Goal: Task Accomplishment & Management: Complete application form

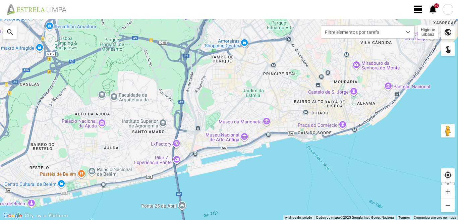
click at [416, 4] on span "view_day" at bounding box center [419, 9] width 10 height 10
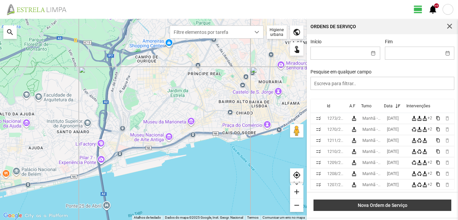
click at [375, 204] on span "Nova Ordem de Serviço" at bounding box center [383, 205] width 131 height 5
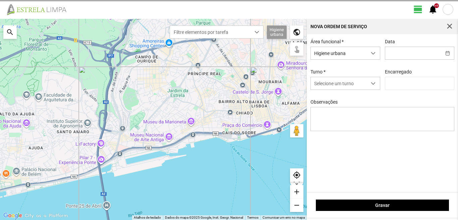
type input "[PERSON_NAME]"
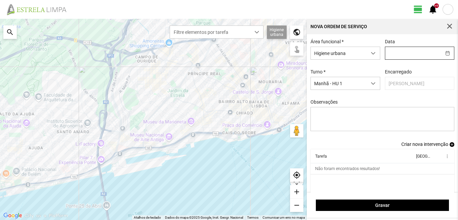
click at [394, 49] on input "text" at bounding box center [414, 53] width 56 height 12
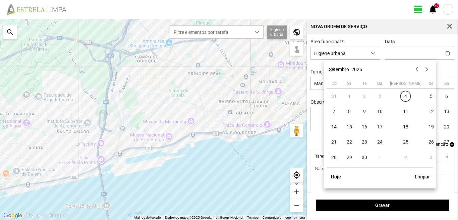
click at [382, 95] on td "3" at bounding box center [380, 96] width 15 height 15
click at [401, 96] on span "4" at bounding box center [406, 96] width 11 height 11
type input "[DATE]"
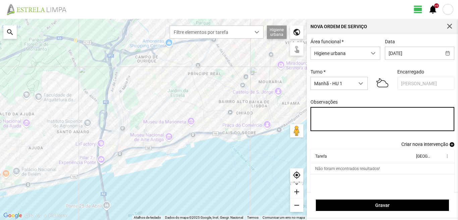
click at [318, 113] on textarea "Observações" at bounding box center [383, 119] width 144 height 24
click at [314, 116] on textarea "44-47-" at bounding box center [383, 119] width 144 height 24
click at [335, 115] on textarea "17-44-47-" at bounding box center [383, 119] width 144 height 24
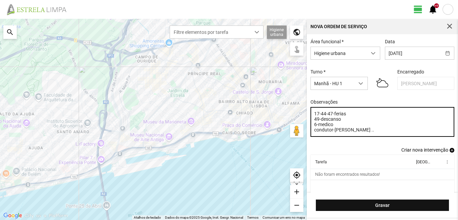
type textarea "17-44-47-ferias 49-descanso 6-medico condutor-[PERSON_NAME] .."
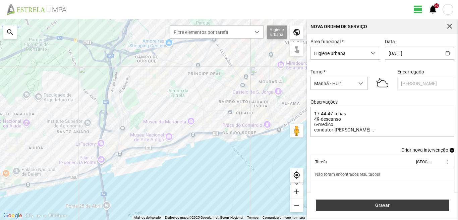
click at [375, 205] on span "Gravar" at bounding box center [383, 205] width 126 height 5
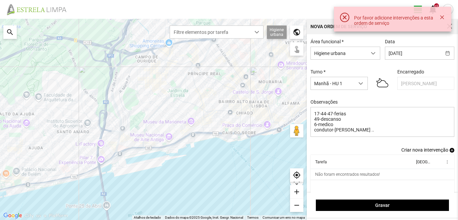
click at [450, 153] on span "add" at bounding box center [452, 150] width 5 height 5
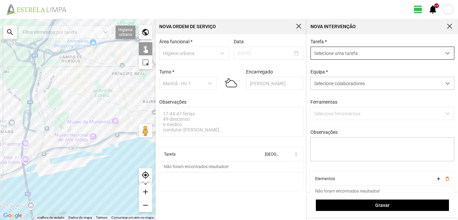
click at [333, 52] on span "Selecione uma tarefa" at bounding box center [376, 53] width 131 height 12
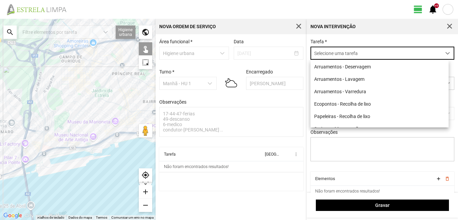
scroll to position [4, 30]
click at [329, 104] on li "Ecopontos - Recolha de lixo" at bounding box center [380, 104] width 138 height 12
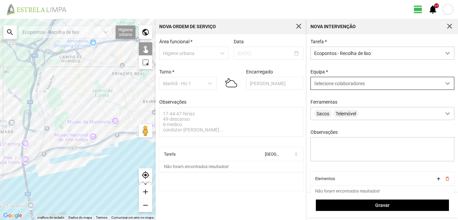
click at [333, 86] on span "Selecione colaboradores" at bounding box center [339, 83] width 51 height 5
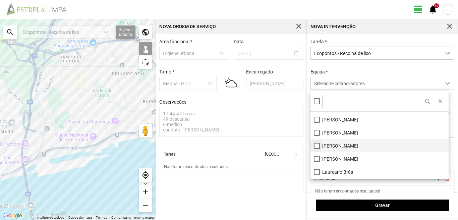
scroll to position [0, 0]
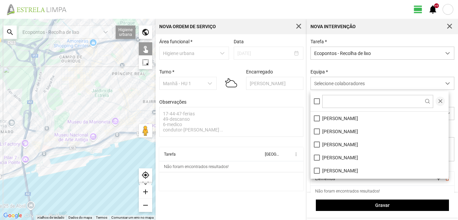
click at [440, 101] on button "button" at bounding box center [440, 101] width 9 height 9
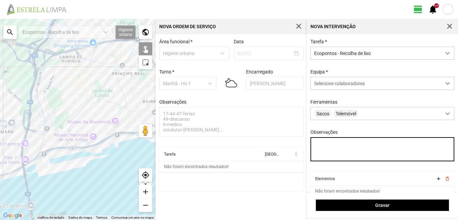
click at [323, 149] on textarea "Observações" at bounding box center [383, 149] width 144 height 24
type textarea "marco-"
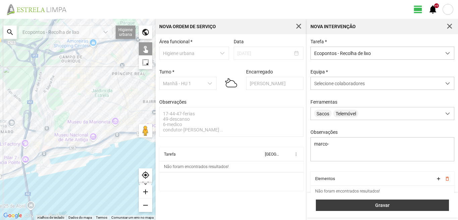
click at [357, 206] on span "Gravar" at bounding box center [383, 205] width 126 height 5
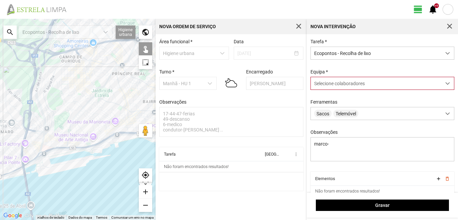
click at [349, 86] on span "Selecione colaboradores" at bounding box center [339, 83] width 51 height 5
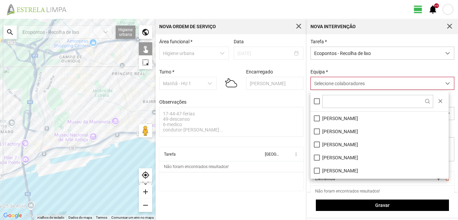
scroll to position [90, 0]
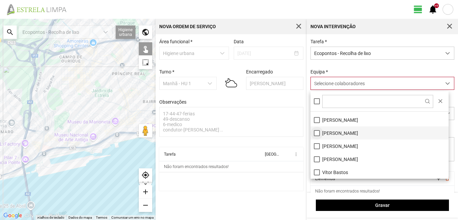
click at [315, 132] on li "[PERSON_NAME]" at bounding box center [380, 133] width 138 height 13
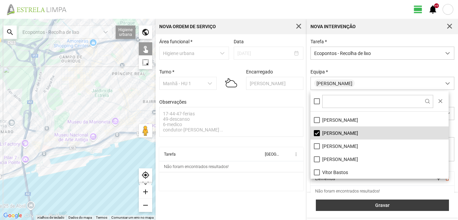
click at [358, 208] on button "Gravar" at bounding box center [382, 205] width 133 height 11
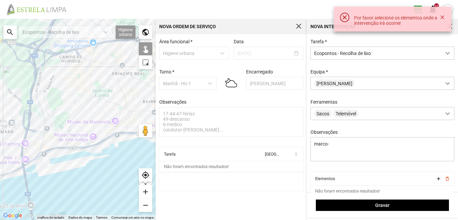
click at [100, 111] on div at bounding box center [78, 119] width 156 height 201
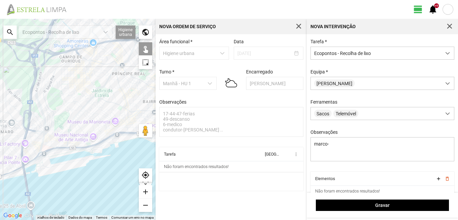
click at [99, 115] on div at bounding box center [78, 119] width 156 height 201
click at [100, 130] on div at bounding box center [78, 119] width 156 height 201
click at [94, 127] on div at bounding box center [78, 119] width 156 height 201
click at [106, 125] on div at bounding box center [78, 119] width 156 height 201
click at [106, 114] on div at bounding box center [78, 119] width 156 height 201
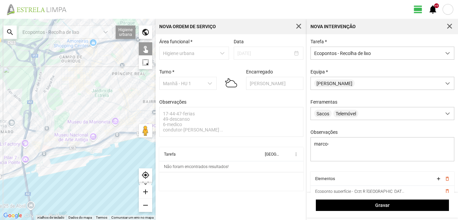
click at [108, 108] on div at bounding box center [78, 119] width 156 height 201
click at [108, 99] on div at bounding box center [78, 119] width 156 height 201
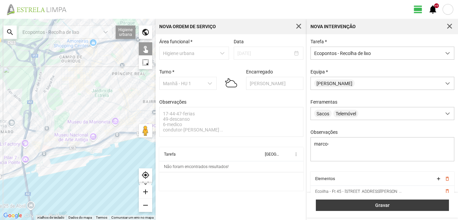
click at [348, 204] on span "Gravar" at bounding box center [383, 205] width 126 height 5
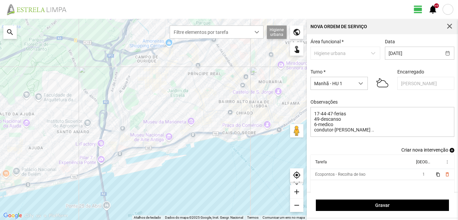
click at [450, 150] on span "add" at bounding box center [452, 150] width 5 height 5
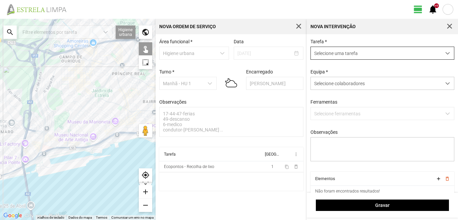
click at [327, 54] on span "Selecione uma tarefa" at bounding box center [376, 53] width 131 height 12
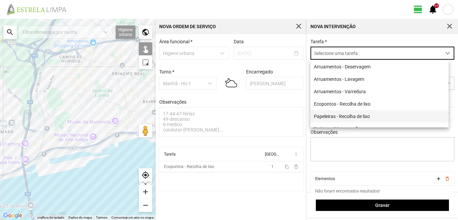
click at [329, 119] on li "Papeleiras - Recolha de lixo" at bounding box center [380, 116] width 138 height 12
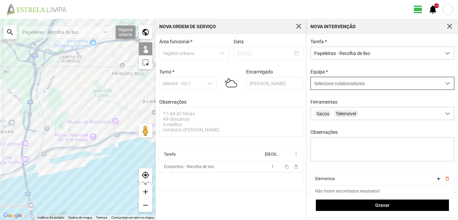
click at [335, 85] on span "Selecione colaboradores" at bounding box center [339, 83] width 51 height 5
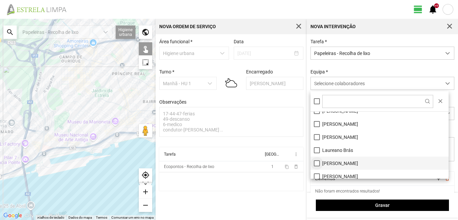
scroll to position [67, 0]
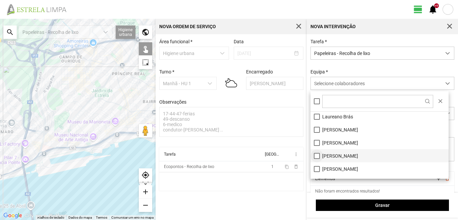
click at [316, 157] on li "[PERSON_NAME]" at bounding box center [380, 155] width 138 height 13
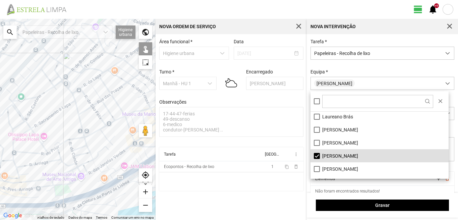
click at [70, 92] on div at bounding box center [78, 119] width 156 height 201
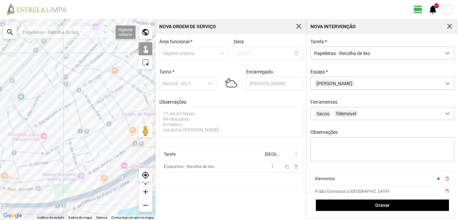
click at [74, 91] on div at bounding box center [78, 119] width 156 height 201
click at [78, 91] on div at bounding box center [78, 119] width 156 height 201
click at [82, 84] on div at bounding box center [78, 119] width 156 height 201
click at [89, 86] on div at bounding box center [78, 119] width 156 height 201
click at [90, 83] on div at bounding box center [78, 119] width 156 height 201
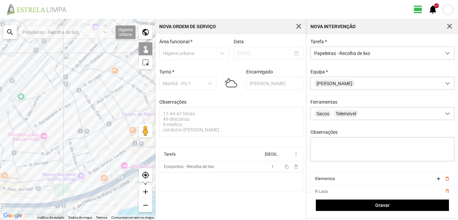
click at [96, 80] on div at bounding box center [78, 119] width 156 height 201
click at [96, 76] on div at bounding box center [78, 119] width 156 height 201
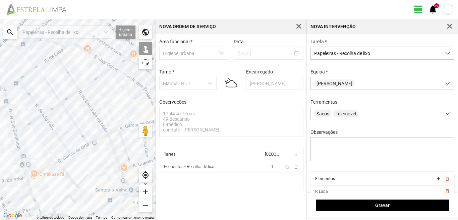
drag, startPoint x: 111, startPoint y: 90, endPoint x: 75, endPoint y: 104, distance: 39.2
click at [76, 104] on div at bounding box center [78, 119] width 156 height 201
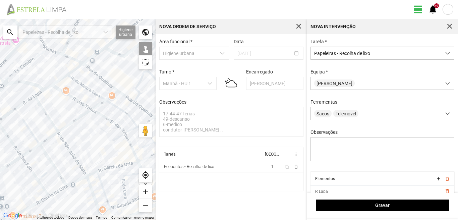
drag, startPoint x: 86, startPoint y: 74, endPoint x: 70, endPoint y: 118, distance: 46.6
click at [72, 115] on div at bounding box center [78, 119] width 156 height 201
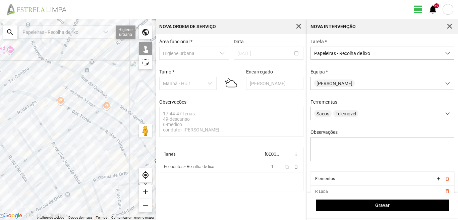
click at [132, 108] on div at bounding box center [78, 119] width 156 height 201
click at [135, 107] on div at bounding box center [78, 119] width 156 height 201
click at [138, 104] on div at bounding box center [78, 119] width 156 height 201
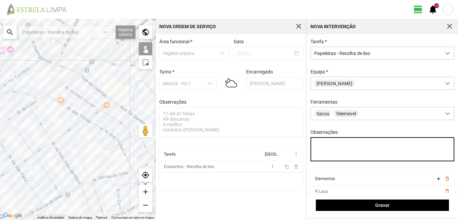
click at [317, 146] on textarea "Observações" at bounding box center [383, 149] width 144 height 24
type textarea "marco"
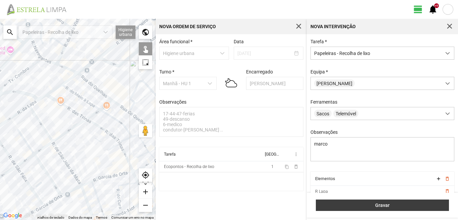
click at [376, 207] on span "Gravar" at bounding box center [383, 205] width 126 height 5
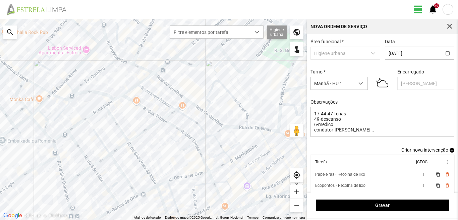
click at [450, 152] on span "add" at bounding box center [452, 150] width 5 height 5
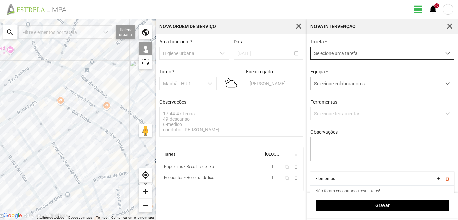
click at [338, 50] on span "Selecione uma tarefa" at bounding box center [376, 53] width 131 height 12
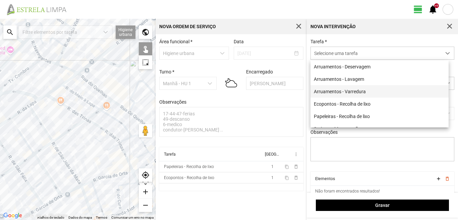
click at [339, 93] on li "Arruamentos - Varredura" at bounding box center [380, 91] width 138 height 12
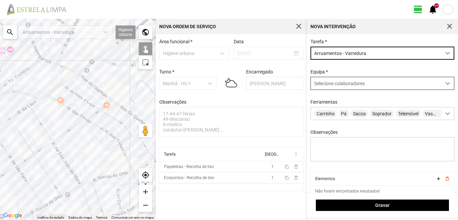
click at [337, 84] on span "Selecione colaboradores" at bounding box center [339, 83] width 51 height 5
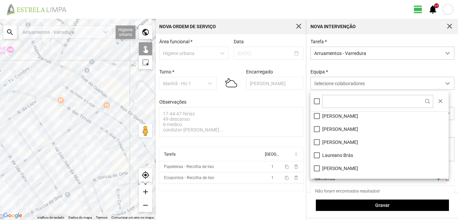
scroll to position [90, 0]
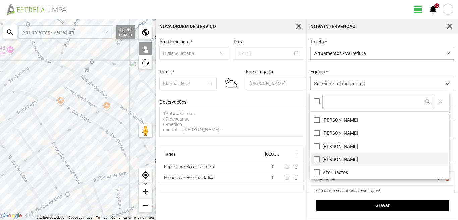
click at [314, 158] on li "[PERSON_NAME]" at bounding box center [380, 159] width 138 height 13
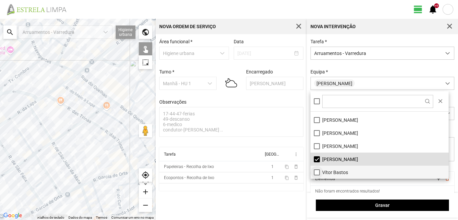
click at [316, 172] on li "Vítor Bastos" at bounding box center [380, 172] width 138 height 13
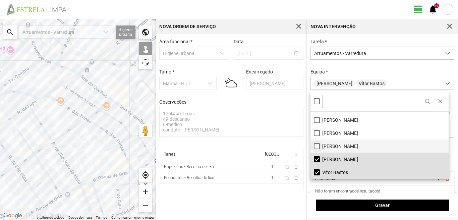
click at [317, 145] on li "[PERSON_NAME]" at bounding box center [380, 146] width 138 height 13
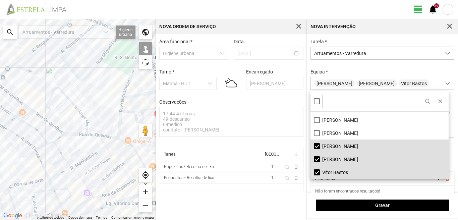
drag, startPoint x: 98, startPoint y: 137, endPoint x: 12, endPoint y: 145, distance: 85.9
click at [8, 145] on div at bounding box center [78, 119] width 156 height 201
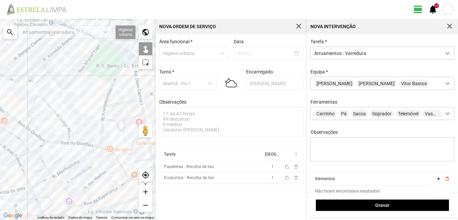
drag, startPoint x: 77, startPoint y: 125, endPoint x: 45, endPoint y: 145, distance: 37.7
click at [45, 145] on div at bounding box center [78, 119] width 156 height 201
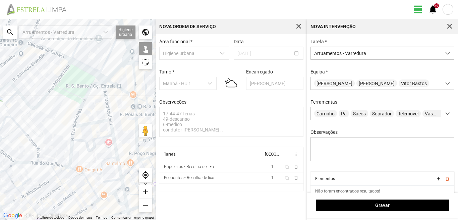
click at [106, 99] on div at bounding box center [78, 119] width 156 height 201
click at [95, 122] on div at bounding box center [78, 119] width 156 height 201
click at [114, 138] on div at bounding box center [78, 119] width 156 height 201
click at [114, 179] on div at bounding box center [78, 119] width 156 height 201
click at [121, 182] on div at bounding box center [78, 119] width 156 height 201
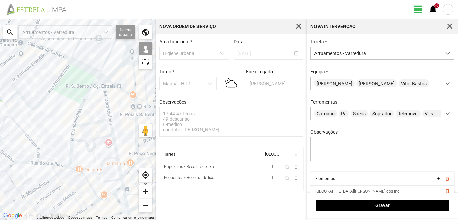
click at [115, 191] on div at bounding box center [78, 119] width 156 height 201
click at [109, 189] on div at bounding box center [78, 119] width 156 height 201
click at [118, 201] on div at bounding box center [78, 119] width 156 height 201
click at [125, 193] on div at bounding box center [78, 119] width 156 height 201
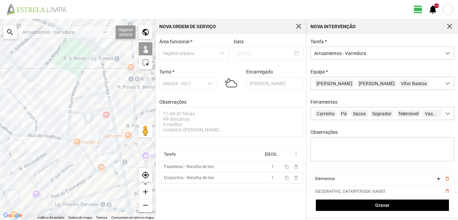
drag, startPoint x: 124, startPoint y: 193, endPoint x: 117, endPoint y: 138, distance: 55.9
click at [117, 138] on div at bounding box center [78, 119] width 156 height 201
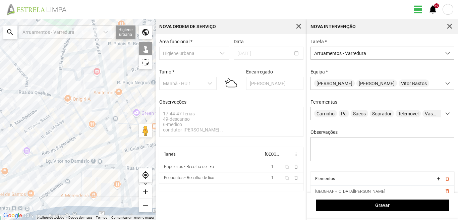
click at [115, 135] on div at bounding box center [78, 119] width 156 height 201
click at [117, 146] on div at bounding box center [78, 119] width 156 height 201
click at [102, 158] on div at bounding box center [78, 119] width 156 height 201
click at [119, 161] on div at bounding box center [78, 119] width 156 height 201
click at [124, 180] on div at bounding box center [78, 119] width 156 height 201
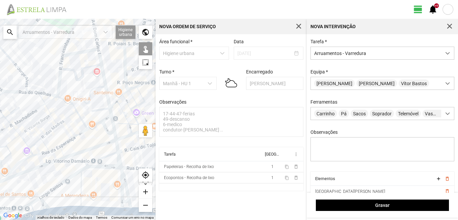
click at [120, 183] on div at bounding box center [78, 119] width 156 height 201
click at [107, 167] on div at bounding box center [78, 119] width 156 height 201
click at [70, 178] on div at bounding box center [78, 119] width 156 height 201
click at [81, 184] on div at bounding box center [78, 119] width 156 height 201
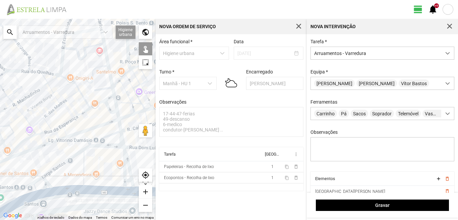
drag, startPoint x: 103, startPoint y: 192, endPoint x: 103, endPoint y: 167, distance: 24.2
click at [103, 167] on div at bounding box center [78, 119] width 156 height 201
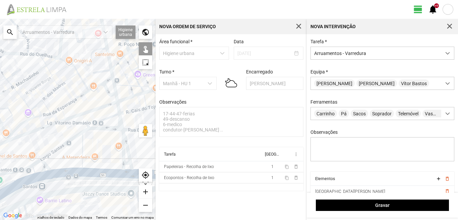
click at [106, 172] on div at bounding box center [78, 119] width 156 height 201
click at [128, 164] on div at bounding box center [78, 119] width 156 height 201
click at [66, 174] on div at bounding box center [78, 119] width 156 height 201
click at [47, 169] on div at bounding box center [78, 119] width 156 height 201
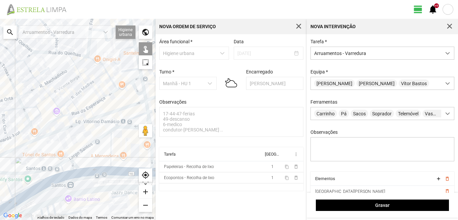
drag, startPoint x: 57, startPoint y: 167, endPoint x: 86, endPoint y: 165, distance: 28.6
click at [86, 165] on div at bounding box center [78, 119] width 156 height 201
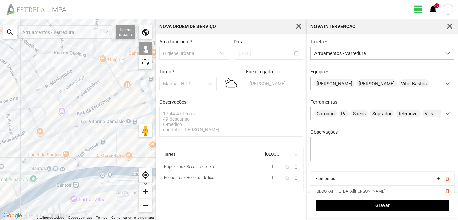
click at [70, 162] on div at bounding box center [78, 119] width 156 height 201
click at [54, 175] on div at bounding box center [78, 119] width 156 height 201
click at [60, 180] on div at bounding box center [78, 119] width 156 height 201
click at [57, 175] on div at bounding box center [78, 119] width 156 height 201
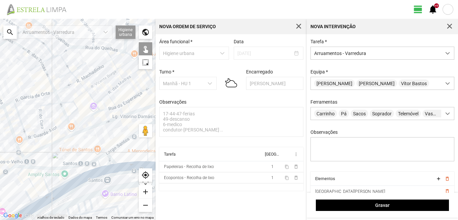
drag, startPoint x: 43, startPoint y: 180, endPoint x: 104, endPoint y: 170, distance: 62.2
click at [102, 171] on div at bounding box center [78, 119] width 156 height 201
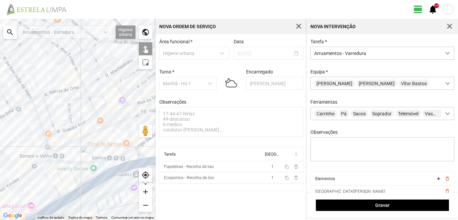
click at [74, 174] on div at bounding box center [78, 119] width 156 height 201
click at [49, 165] on div at bounding box center [78, 119] width 156 height 201
click at [51, 175] on div at bounding box center [78, 119] width 156 height 201
click at [73, 187] on div at bounding box center [78, 119] width 156 height 201
click at [73, 190] on div at bounding box center [78, 119] width 156 height 201
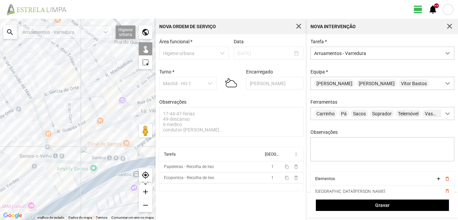
click at [65, 194] on div at bounding box center [78, 119] width 156 height 201
click at [58, 190] on div at bounding box center [78, 119] width 156 height 201
click at [54, 201] on div at bounding box center [78, 119] width 156 height 201
click at [62, 204] on div at bounding box center [78, 119] width 156 height 201
click at [69, 199] on div at bounding box center [78, 119] width 156 height 201
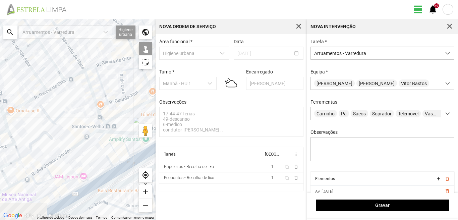
drag, startPoint x: 41, startPoint y: 198, endPoint x: 94, endPoint y: 169, distance: 60.7
click at [94, 169] on div at bounding box center [78, 119] width 156 height 201
click at [46, 180] on div at bounding box center [78, 119] width 156 height 201
click at [75, 176] on div at bounding box center [78, 119] width 156 height 201
click at [77, 189] on div at bounding box center [78, 119] width 156 height 201
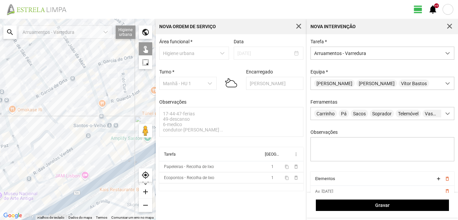
click at [61, 185] on div at bounding box center [78, 119] width 156 height 201
click at [47, 195] on div at bounding box center [78, 119] width 156 height 201
click at [59, 192] on div at bounding box center [78, 119] width 156 height 201
click at [69, 201] on div at bounding box center [78, 119] width 156 height 201
click at [49, 207] on div at bounding box center [78, 119] width 156 height 201
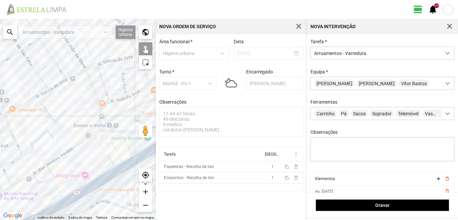
click at [54, 209] on div at bounding box center [78, 119] width 156 height 201
drag, startPoint x: 55, startPoint y: 203, endPoint x: 107, endPoint y: 150, distance: 74.3
click at [106, 151] on div at bounding box center [78, 119] width 156 height 201
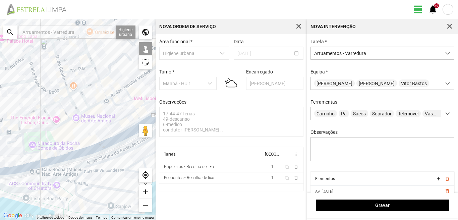
click at [70, 159] on div at bounding box center [78, 119] width 156 height 201
click at [52, 158] on div at bounding box center [78, 119] width 156 height 201
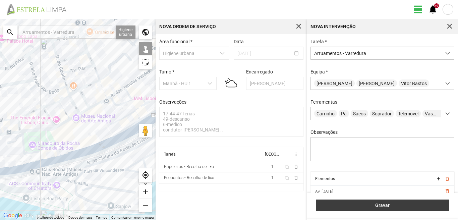
click at [373, 201] on button "Gravar" at bounding box center [382, 205] width 133 height 11
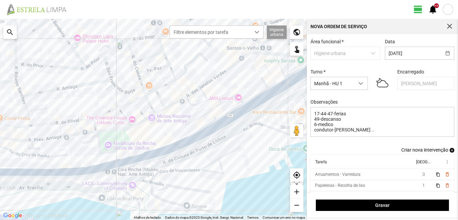
click at [450, 151] on span "add" at bounding box center [452, 150] width 5 height 5
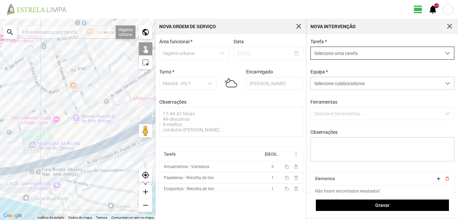
click at [362, 51] on span "Selecione uma tarefa" at bounding box center [376, 53] width 131 height 12
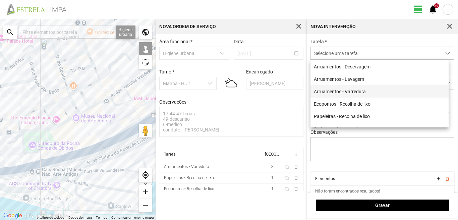
click at [357, 89] on li "Arruamentos - Varredura" at bounding box center [380, 91] width 138 height 12
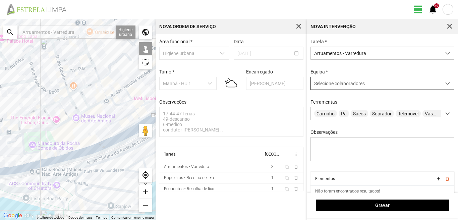
click at [363, 82] on span "Selecione colaboradores" at bounding box center [339, 83] width 51 height 5
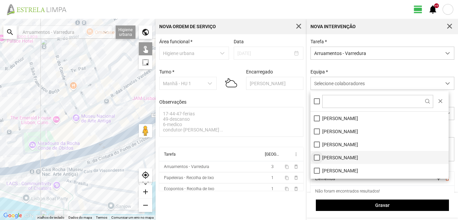
click at [315, 157] on li "[PERSON_NAME]" at bounding box center [380, 157] width 138 height 13
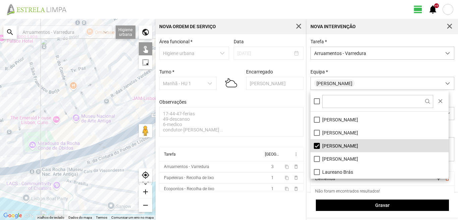
scroll to position [0, 0]
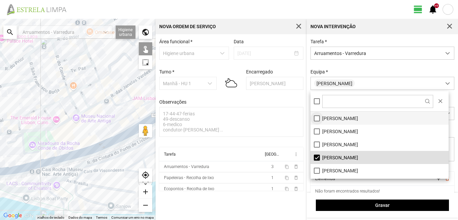
click at [316, 118] on li "[PERSON_NAME]" at bounding box center [380, 118] width 138 height 13
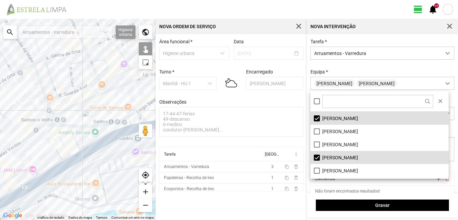
drag, startPoint x: 131, startPoint y: 70, endPoint x: 0, endPoint y: 148, distance: 152.4
click at [0, 148] on div at bounding box center [78, 119] width 156 height 201
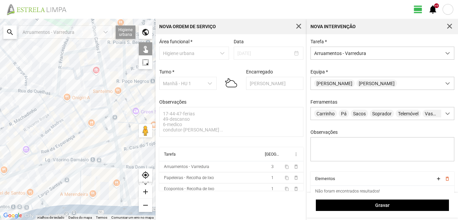
drag, startPoint x: 24, startPoint y: 120, endPoint x: 72, endPoint y: 139, distance: 51.4
click at [49, 130] on div at bounding box center [78, 119] width 156 height 201
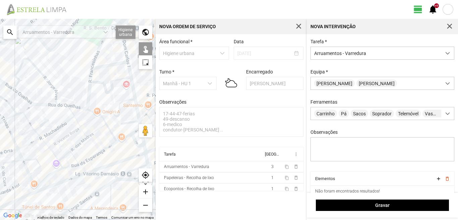
click at [29, 122] on div at bounding box center [78, 119] width 156 height 201
click at [37, 129] on div at bounding box center [78, 119] width 156 height 201
click at [24, 134] on div at bounding box center [78, 119] width 156 height 201
click at [31, 143] on div at bounding box center [78, 119] width 156 height 201
click at [50, 133] on div at bounding box center [78, 119] width 156 height 201
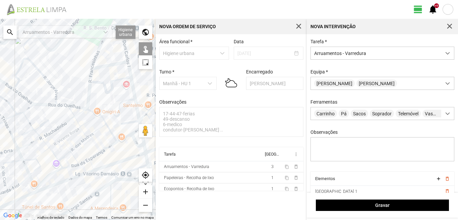
click at [50, 124] on div at bounding box center [78, 119] width 156 height 201
click at [75, 115] on div at bounding box center [78, 119] width 156 height 201
click at [80, 114] on div at bounding box center [78, 119] width 156 height 201
click at [95, 115] on div at bounding box center [78, 119] width 156 height 201
click at [104, 122] on div at bounding box center [78, 119] width 156 height 201
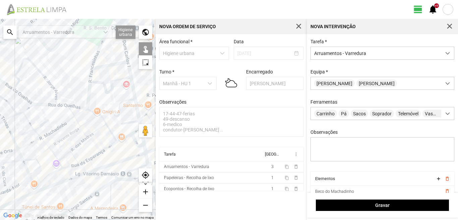
click at [111, 132] on div at bounding box center [78, 119] width 156 height 201
click at [93, 133] on div at bounding box center [78, 119] width 156 height 201
click at [86, 124] on div at bounding box center [78, 119] width 156 height 201
click at [77, 121] on div at bounding box center [78, 119] width 156 height 201
drag, startPoint x: 64, startPoint y: 123, endPoint x: 64, endPoint y: 128, distance: 4.7
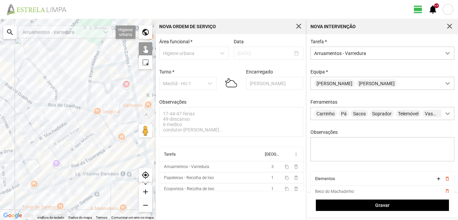
click at [64, 123] on div at bounding box center [78, 119] width 156 height 201
click at [68, 135] on div at bounding box center [78, 119] width 156 height 201
click at [85, 133] on div at bounding box center [78, 119] width 156 height 201
click at [77, 147] on div at bounding box center [78, 119] width 156 height 201
click at [64, 144] on div at bounding box center [78, 119] width 156 height 201
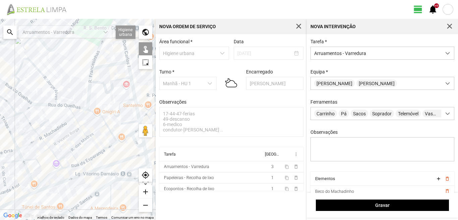
click at [56, 144] on div at bounding box center [78, 119] width 156 height 201
click at [44, 141] on div at bounding box center [78, 119] width 156 height 201
click at [36, 134] on div at bounding box center [78, 119] width 156 height 201
click at [31, 160] on div at bounding box center [78, 119] width 156 height 201
click at [44, 153] on div at bounding box center [78, 119] width 156 height 201
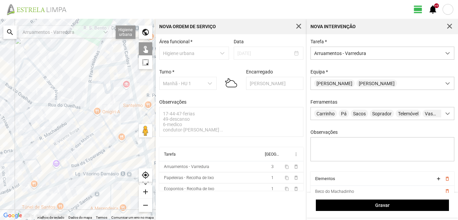
click at [53, 155] on div at bounding box center [78, 119] width 156 height 201
click at [66, 155] on div at bounding box center [78, 119] width 156 height 201
click at [74, 157] on div at bounding box center [78, 119] width 156 height 201
click at [100, 153] on div at bounding box center [78, 119] width 156 height 201
drag, startPoint x: 126, startPoint y: 136, endPoint x: 119, endPoint y: 137, distance: 7.2
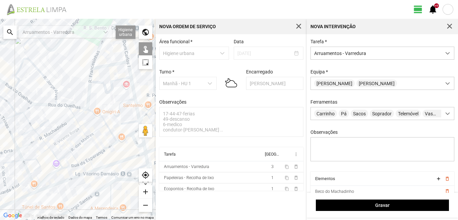
click at [125, 136] on div at bounding box center [78, 119] width 156 height 201
click at [67, 166] on div at bounding box center [78, 119] width 156 height 201
click at [86, 160] on div at bounding box center [78, 119] width 156 height 201
click at [91, 165] on div at bounding box center [78, 119] width 156 height 201
click at [117, 160] on div at bounding box center [78, 119] width 156 height 201
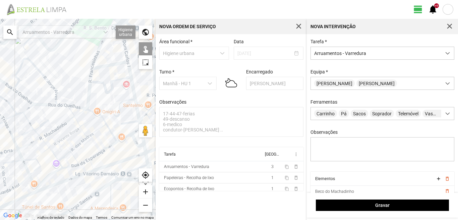
click at [117, 165] on div at bounding box center [78, 119] width 156 height 201
click at [115, 160] on div at bounding box center [78, 119] width 156 height 201
drag, startPoint x: 99, startPoint y: 147, endPoint x: 83, endPoint y: 122, distance: 30.0
click at [83, 122] on div at bounding box center [78, 119] width 156 height 201
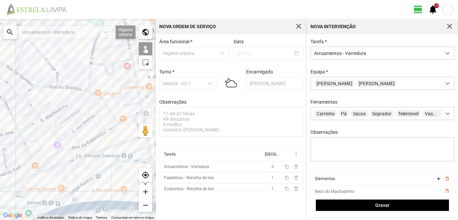
drag, startPoint x: 83, startPoint y: 129, endPoint x: 82, endPoint y: 117, distance: 12.2
click at [82, 117] on div at bounding box center [78, 119] width 156 height 201
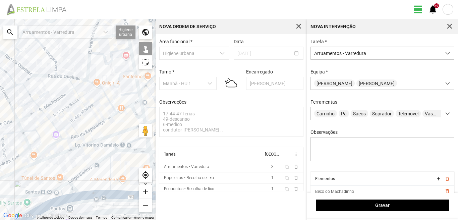
click at [108, 137] on div at bounding box center [78, 119] width 156 height 201
click at [85, 145] on div at bounding box center [78, 119] width 156 height 201
click at [43, 150] on div at bounding box center [78, 119] width 156 height 201
click at [60, 138] on div at bounding box center [78, 119] width 156 height 201
click at [39, 137] on div at bounding box center [78, 119] width 156 height 201
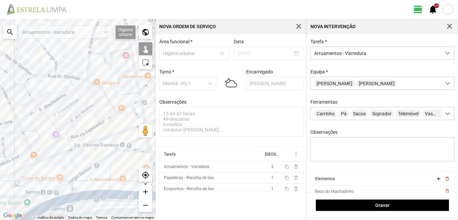
click at [60, 137] on div at bounding box center [78, 119] width 156 height 201
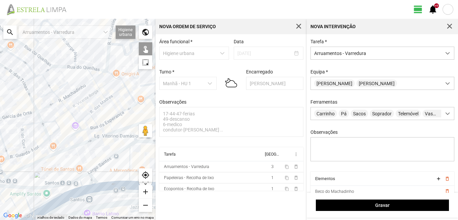
drag, startPoint x: 10, startPoint y: 166, endPoint x: 37, endPoint y: 154, distance: 28.7
click at [37, 154] on div at bounding box center [78, 119] width 156 height 201
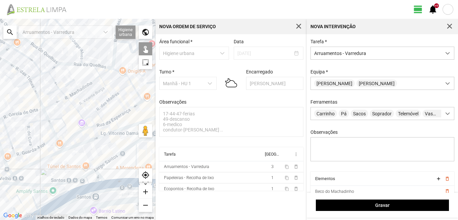
click at [59, 145] on div at bounding box center [78, 119] width 156 height 201
click at [49, 157] on div at bounding box center [78, 119] width 156 height 201
click at [28, 160] on div at bounding box center [78, 119] width 156 height 201
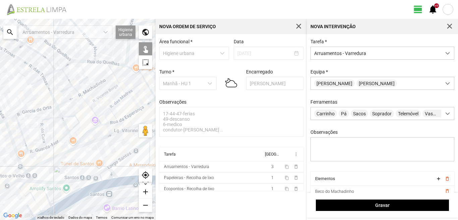
drag, startPoint x: 17, startPoint y: 167, endPoint x: 53, endPoint y: 157, distance: 37.0
click at [50, 158] on div at bounding box center [78, 119] width 156 height 201
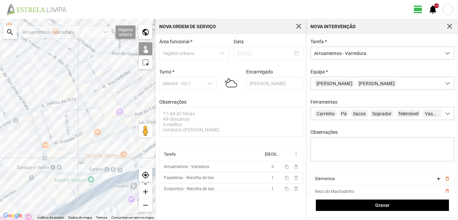
click at [45, 156] on div at bounding box center [78, 119] width 156 height 201
click at [58, 160] on div at bounding box center [78, 119] width 156 height 201
click at [45, 168] on div at bounding box center [78, 119] width 156 height 201
click at [54, 169] on div at bounding box center [78, 119] width 156 height 201
click at [46, 173] on div at bounding box center [78, 119] width 156 height 201
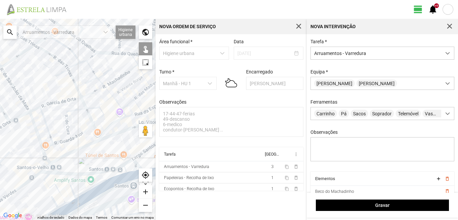
click at [52, 173] on div at bounding box center [78, 119] width 156 height 201
click at [60, 173] on div at bounding box center [78, 119] width 156 height 201
click at [86, 174] on div at bounding box center [78, 119] width 156 height 201
click at [21, 186] on div at bounding box center [78, 119] width 156 height 201
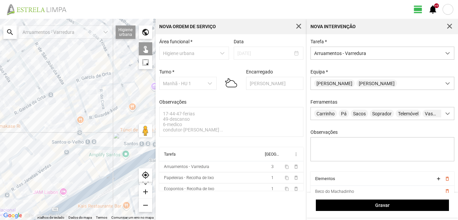
drag, startPoint x: 21, startPoint y: 187, endPoint x: 65, endPoint y: 154, distance: 54.7
click at [65, 154] on div at bounding box center [78, 119] width 156 height 201
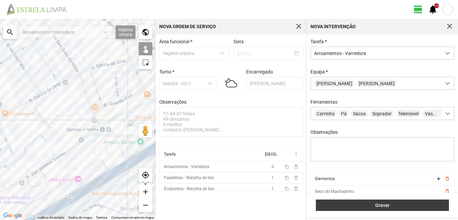
click at [354, 203] on span "Gravar" at bounding box center [383, 205] width 126 height 5
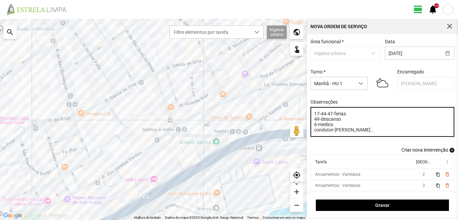
click at [334, 128] on textarea "17-44-47-ferias 49-descanso 6-medico condutor-[PERSON_NAME] .." at bounding box center [383, 122] width 144 height 30
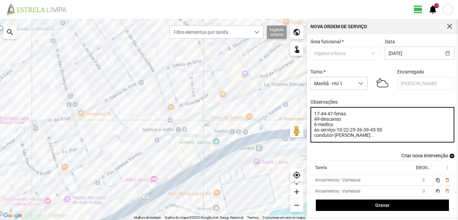
type textarea "17-44-47-ferias 49-descanso 6-medico ao serviço-10-22-25-36-39-45-50 condutor-[…"
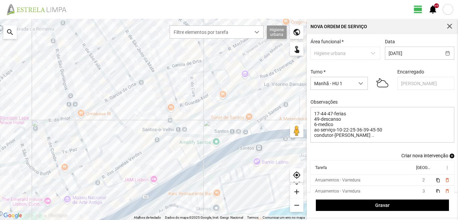
click at [450, 157] on span "add" at bounding box center [452, 156] width 5 height 5
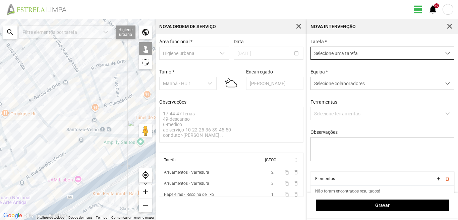
click at [362, 53] on span "Selecione uma tarefa" at bounding box center [376, 53] width 131 height 12
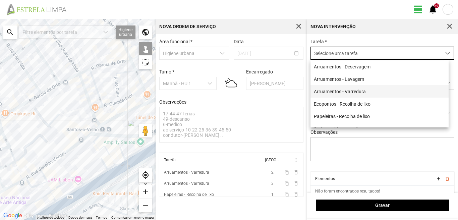
click at [349, 90] on li "Arruamentos - Varredura" at bounding box center [380, 91] width 138 height 12
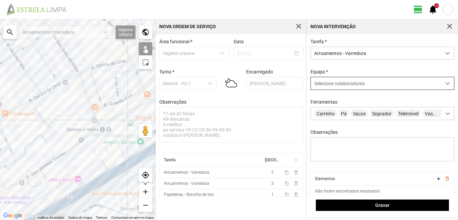
click at [349, 84] on span "Selecione colaboradores" at bounding box center [339, 83] width 51 height 5
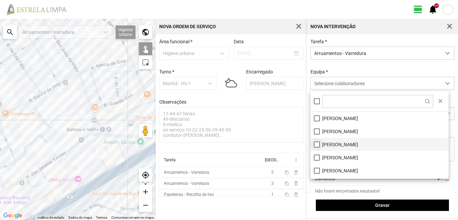
click at [316, 142] on li "[PERSON_NAME]" at bounding box center [380, 144] width 138 height 13
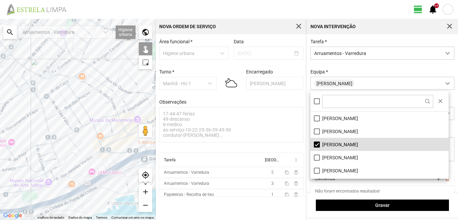
drag, startPoint x: 70, startPoint y: 83, endPoint x: 47, endPoint y: 130, distance: 51.9
click at [47, 130] on div at bounding box center [78, 119] width 156 height 201
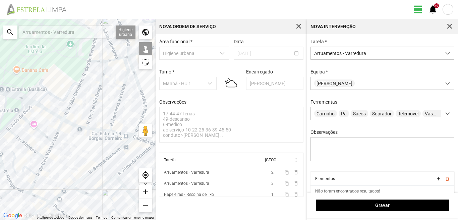
drag, startPoint x: 46, startPoint y: 106, endPoint x: 86, endPoint y: 137, distance: 49.8
click at [79, 132] on div at bounding box center [78, 119] width 156 height 201
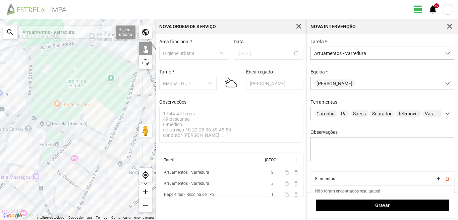
click at [30, 123] on div at bounding box center [78, 119] width 156 height 201
click at [47, 136] on div at bounding box center [78, 119] width 156 height 201
click at [82, 142] on div at bounding box center [78, 119] width 156 height 201
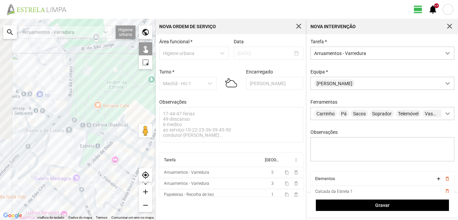
drag, startPoint x: 21, startPoint y: 120, endPoint x: 59, endPoint y: 121, distance: 38.3
click at [59, 121] on div at bounding box center [78, 119] width 156 height 201
click at [51, 119] on div at bounding box center [78, 119] width 156 height 201
click at [52, 117] on div at bounding box center [78, 119] width 156 height 201
click at [32, 99] on div at bounding box center [78, 119] width 156 height 201
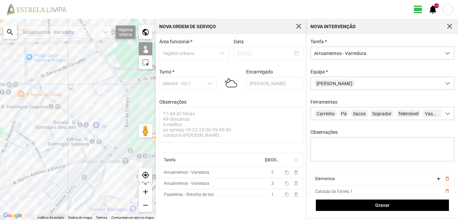
drag, startPoint x: 23, startPoint y: 89, endPoint x: 80, endPoint y: 119, distance: 65.2
click at [80, 119] on div at bounding box center [78, 119] width 156 height 201
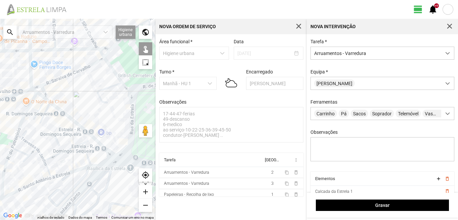
click at [49, 104] on div at bounding box center [78, 119] width 156 height 201
click at [48, 101] on div at bounding box center [78, 119] width 156 height 201
click at [38, 112] on div at bounding box center [78, 119] width 156 height 201
click at [41, 95] on div at bounding box center [78, 119] width 156 height 201
click at [34, 92] on div at bounding box center [78, 119] width 156 height 201
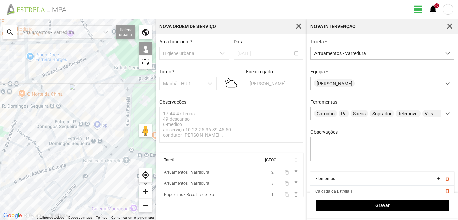
drag, startPoint x: 60, startPoint y: 116, endPoint x: 49, endPoint y: 101, distance: 18.9
click at [54, 105] on div at bounding box center [78, 119] width 156 height 201
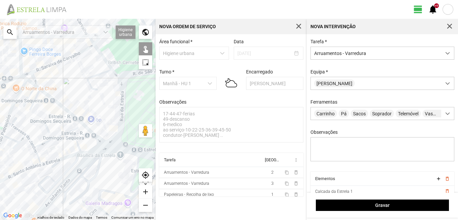
drag, startPoint x: 119, startPoint y: 136, endPoint x: 83, endPoint y: 121, distance: 39.3
click at [86, 121] on div at bounding box center [78, 119] width 156 height 201
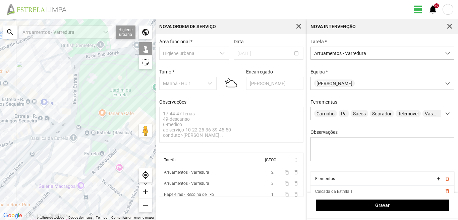
click at [53, 134] on div at bounding box center [78, 119] width 156 height 201
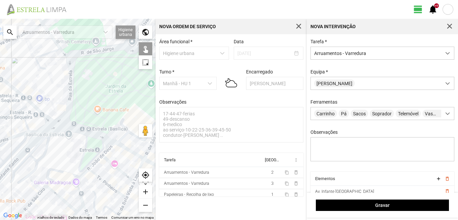
drag, startPoint x: 101, startPoint y: 152, endPoint x: 71, endPoint y: 132, distance: 36.5
click at [74, 133] on div at bounding box center [78, 119] width 156 height 201
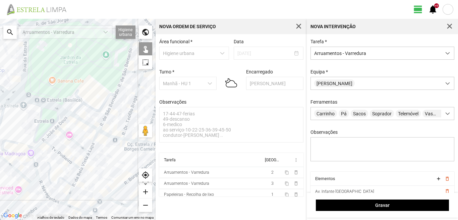
click at [109, 136] on div at bounding box center [78, 119] width 156 height 201
drag, startPoint x: 121, startPoint y: 148, endPoint x: 103, endPoint y: 141, distance: 19.1
click at [106, 142] on div at bounding box center [78, 119] width 156 height 201
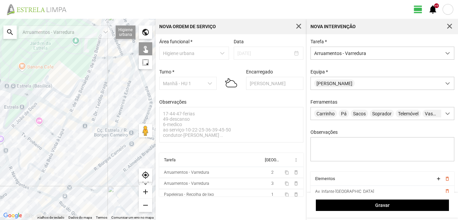
click at [103, 127] on div at bounding box center [78, 119] width 156 height 201
click at [121, 128] on div at bounding box center [78, 119] width 156 height 201
drag, startPoint x: 115, startPoint y: 134, endPoint x: 70, endPoint y: 129, distance: 44.7
click at [90, 132] on div at bounding box center [78, 119] width 156 height 201
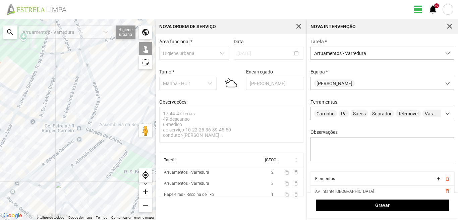
click at [95, 131] on div at bounding box center [78, 119] width 156 height 201
click at [113, 139] on div at bounding box center [78, 119] width 156 height 201
click at [138, 151] on div at bounding box center [78, 119] width 156 height 201
drag, startPoint x: 135, startPoint y: 150, endPoint x: 112, endPoint y: 140, distance: 24.3
click at [125, 145] on div at bounding box center [78, 119] width 156 height 201
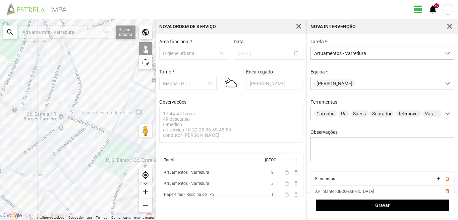
click at [142, 152] on div at bounding box center [78, 119] width 156 height 201
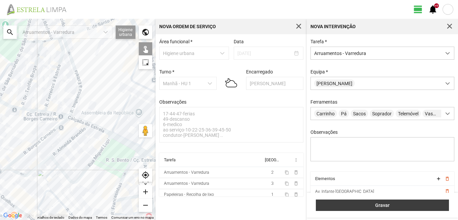
click at [385, 202] on button "Gravar" at bounding box center [382, 205] width 133 height 11
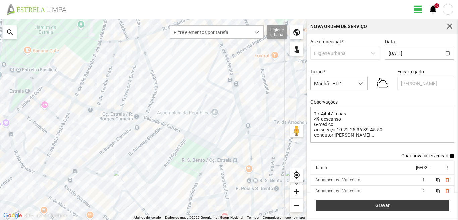
click at [374, 204] on span "Gravar" at bounding box center [383, 205] width 126 height 5
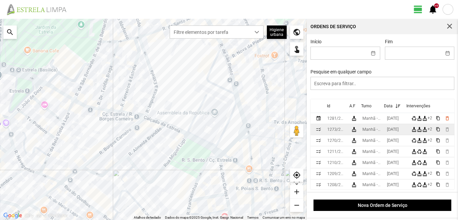
click at [394, 130] on div "[DATE]" at bounding box center [393, 129] width 12 height 5
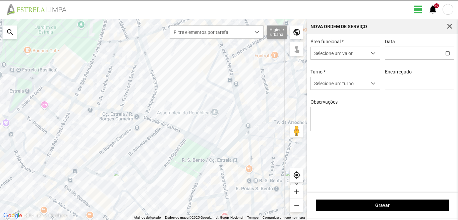
type input "[DATE]"
type textarea "10-descanso 17-44-47-ferias ao serviço-6-22-25-36-39-45-49-50"
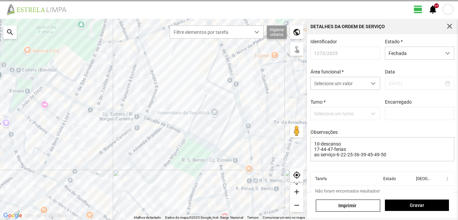
type input "[PERSON_NAME]"
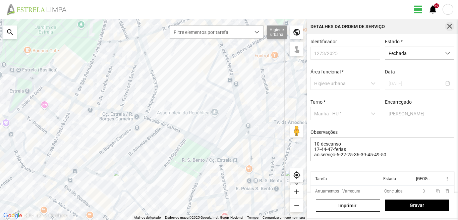
click at [448, 25] on span "button" at bounding box center [450, 26] width 6 height 6
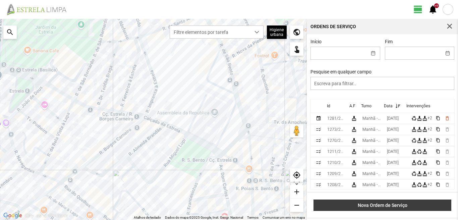
click at [374, 200] on button "Nova Ordem de Serviço" at bounding box center [383, 205] width 138 height 11
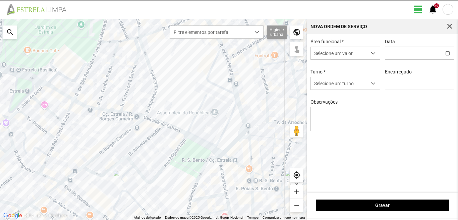
type input "[PERSON_NAME]"
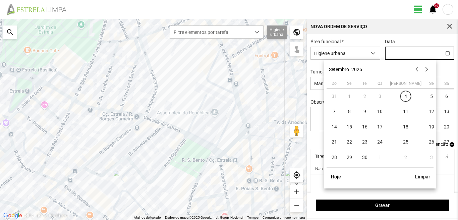
click at [412, 56] on input "text" at bounding box center [414, 53] width 56 height 12
click at [381, 96] on td "3" at bounding box center [380, 96] width 15 height 15
click at [427, 96] on span "5" at bounding box center [432, 96] width 11 height 11
type input "[DATE]"
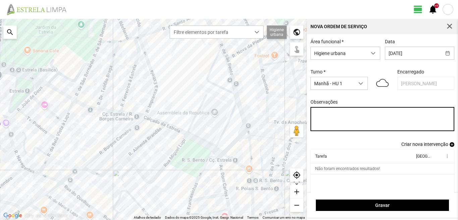
click at [316, 115] on textarea "Observações" at bounding box center [383, 119] width 144 height 24
type textarea "4"
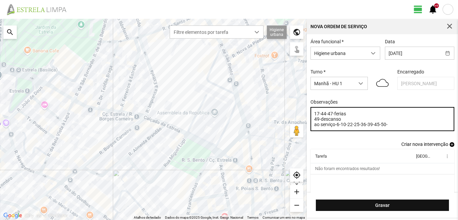
type textarea "17-44-47-ferias 49-descanso ao serviço-6-10-22-25-36-39-45-50-"
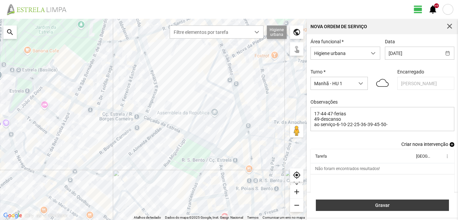
click at [407, 205] on span "Gravar" at bounding box center [383, 205] width 126 height 5
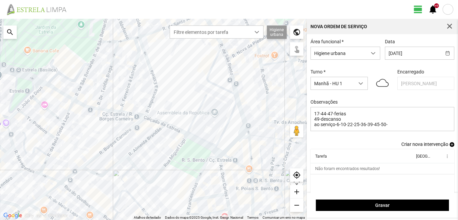
click at [450, 147] on span "add" at bounding box center [452, 144] width 5 height 5
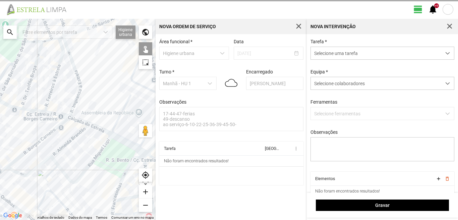
click at [343, 49] on span "Selecione uma tarefa" at bounding box center [376, 53] width 131 height 12
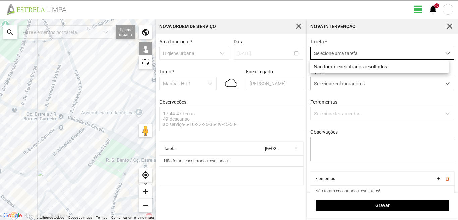
scroll to position [4, 30]
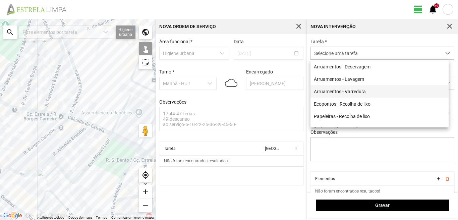
click at [341, 92] on li "Arruamentos - Varredura" at bounding box center [380, 91] width 138 height 12
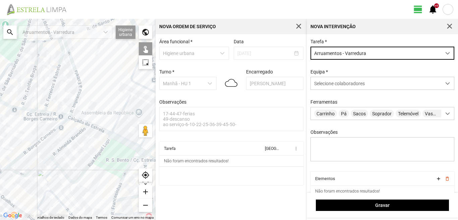
click at [347, 55] on span "Arruamentos - Varredura" at bounding box center [376, 53] width 131 height 12
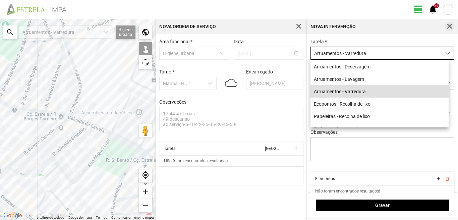
click at [452, 25] on span "button" at bounding box center [450, 26] width 6 height 6
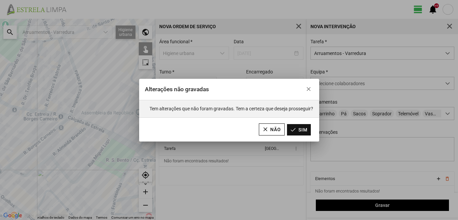
click at [291, 129] on button "Sim" at bounding box center [299, 129] width 24 height 11
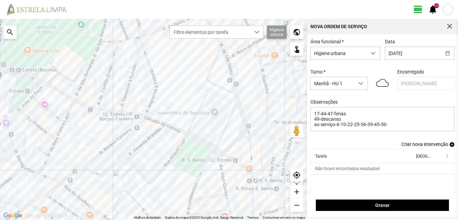
click at [447, 144] on link "Criar nova intervenção add" at bounding box center [428, 144] width 53 height 5
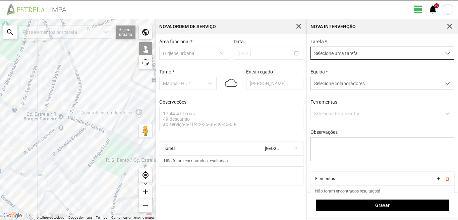
click at [392, 55] on span "Selecione uma tarefa" at bounding box center [376, 53] width 131 height 12
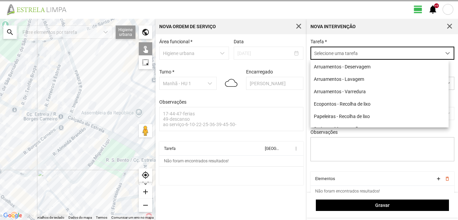
scroll to position [4, 30]
click at [351, 93] on li "Arruamentos - Varredura" at bounding box center [380, 91] width 138 height 12
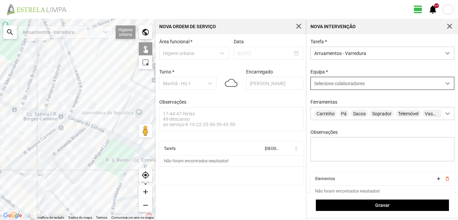
click at [361, 81] on div "Selecione colaboradores" at bounding box center [376, 83] width 131 height 12
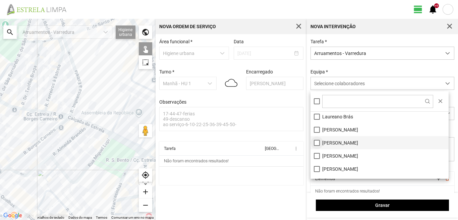
scroll to position [90, 0]
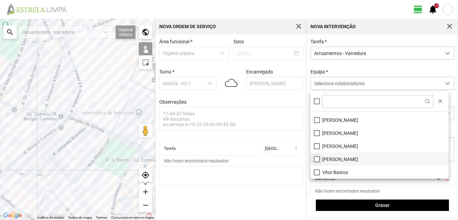
click at [315, 159] on li "[PERSON_NAME]" at bounding box center [380, 159] width 138 height 13
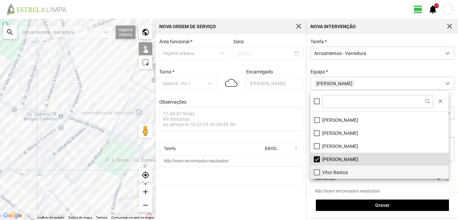
click at [319, 173] on li "Vítor Bastos" at bounding box center [380, 172] width 138 height 13
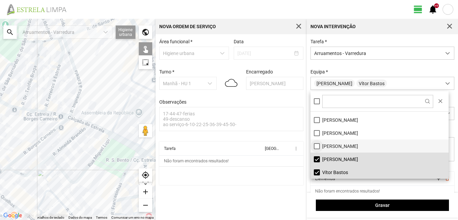
click at [317, 147] on li "[PERSON_NAME]" at bounding box center [380, 146] width 138 height 13
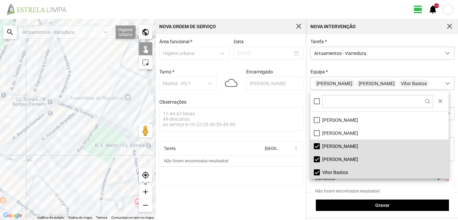
drag, startPoint x: 101, startPoint y: 145, endPoint x: 29, endPoint y: 117, distance: 76.7
click at [29, 117] on div at bounding box center [78, 119] width 156 height 201
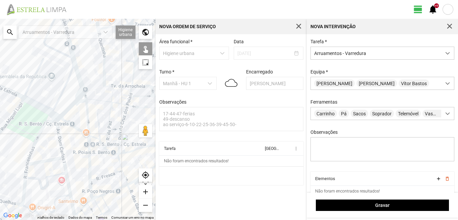
drag, startPoint x: 39, startPoint y: 128, endPoint x: 118, endPoint y: 143, distance: 80.8
click at [118, 143] on div at bounding box center [78, 119] width 156 height 201
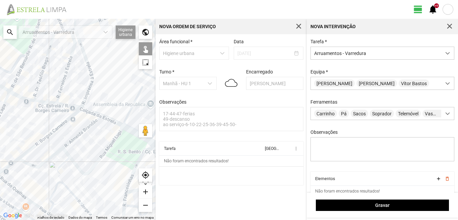
drag, startPoint x: 94, startPoint y: 138, endPoint x: 65, endPoint y: 127, distance: 31.0
click at [65, 127] on div at bounding box center [78, 119] width 156 height 201
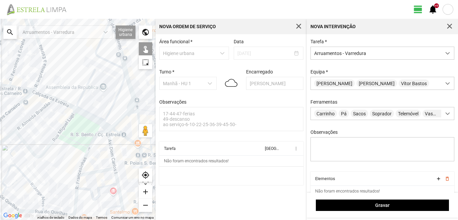
click at [111, 144] on div at bounding box center [78, 119] width 156 height 201
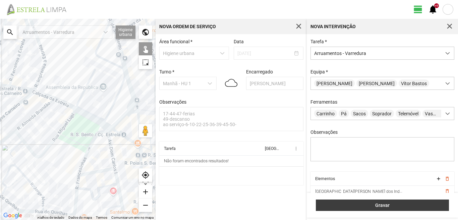
click at [406, 207] on span "Gravar" at bounding box center [383, 205] width 126 height 5
